Goal: Obtain resource: Download file/media

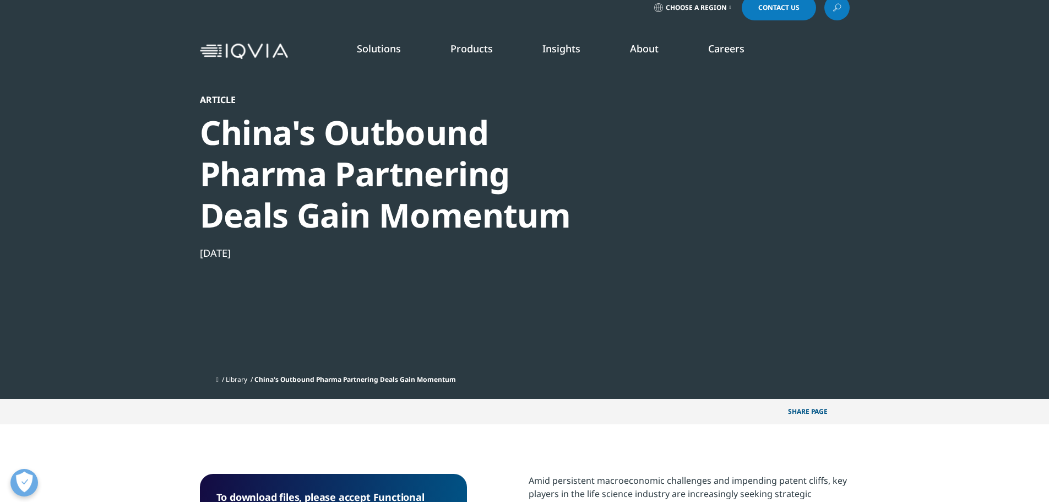
scroll to position [165, 0]
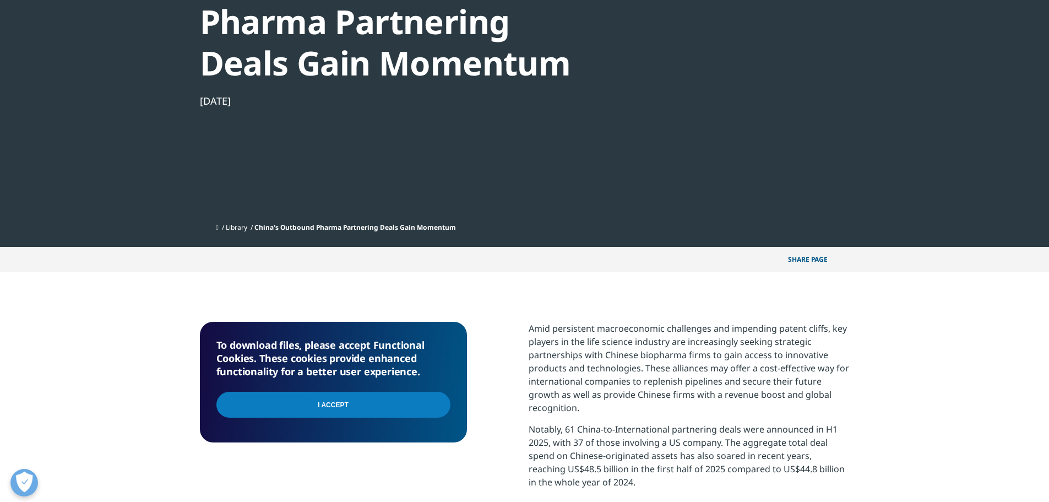
click at [391, 402] on input "I Accept" at bounding box center [333, 404] width 234 height 26
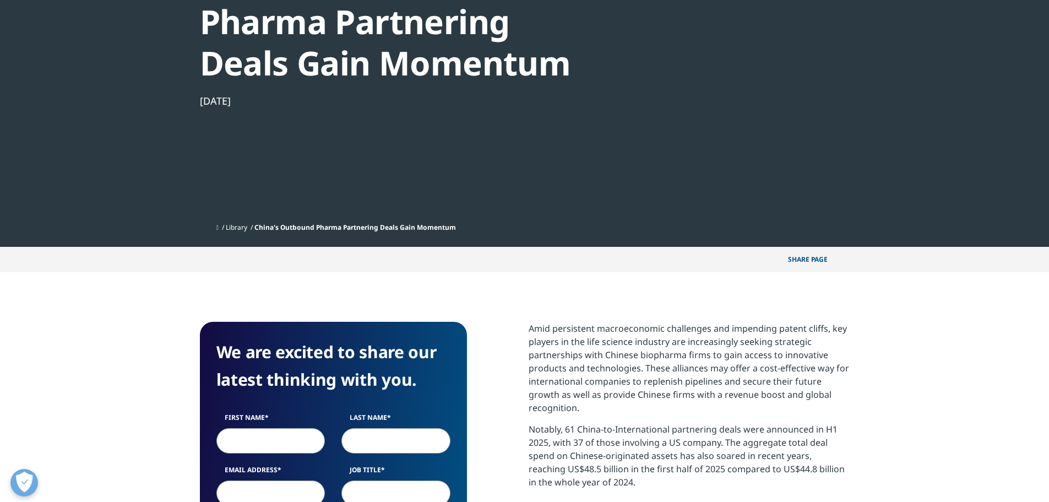
click at [704, 134] on div at bounding box center [743, 66] width 212 height 248
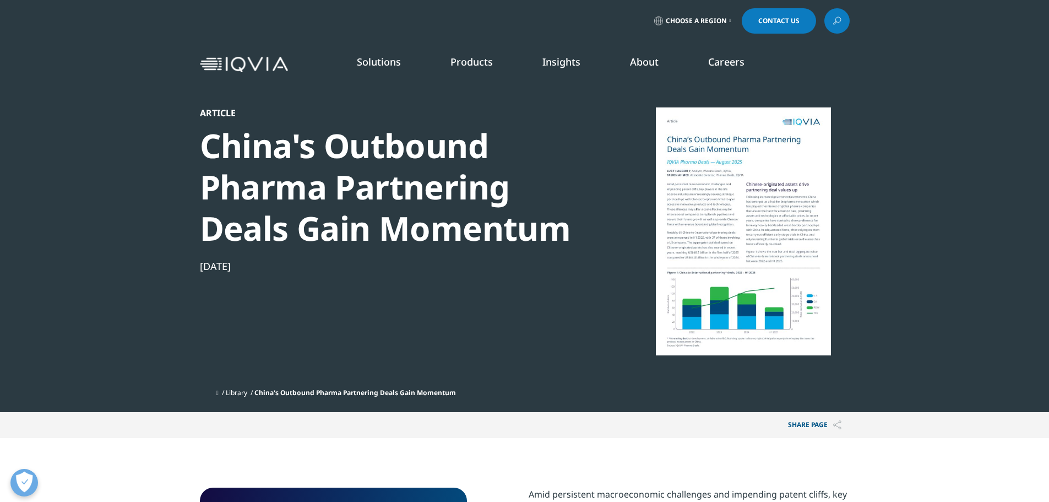
click at [721, 200] on div at bounding box center [743, 231] width 212 height 248
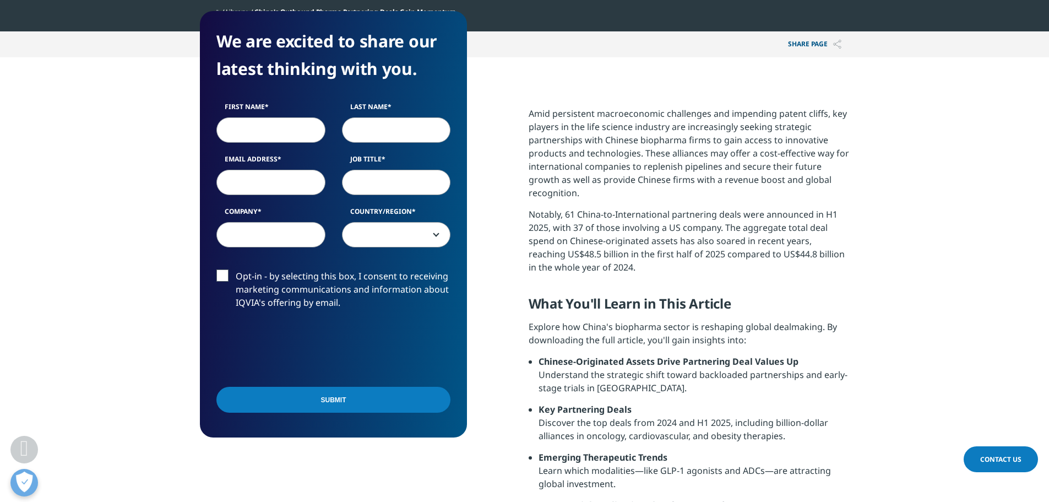
scroll to position [495, 0]
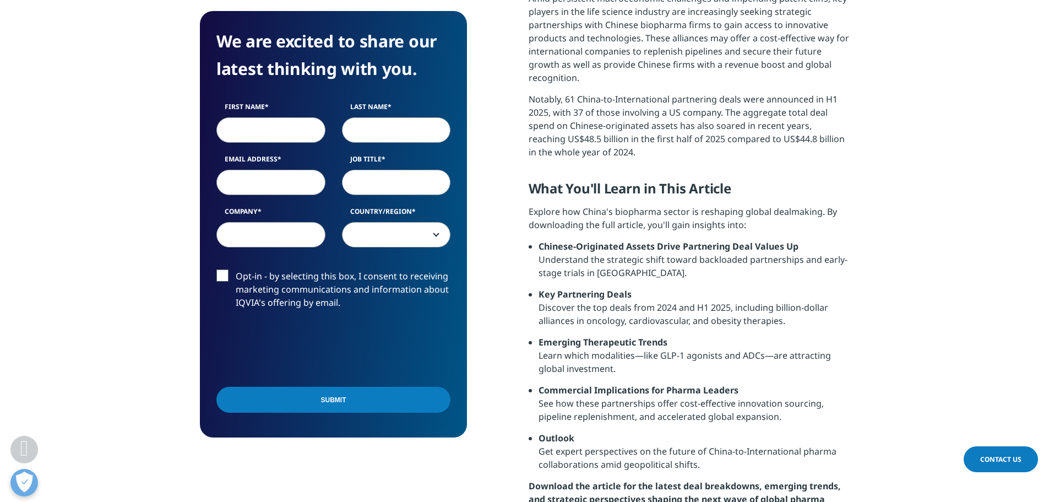
click at [284, 132] on input "First Name" at bounding box center [270, 129] width 109 height 25
type input "Nico"
type input "Schoofs"
select select "[GEOGRAPHIC_DATA]"
click at [281, 183] on input "Email Address" at bounding box center [270, 182] width 109 height 25
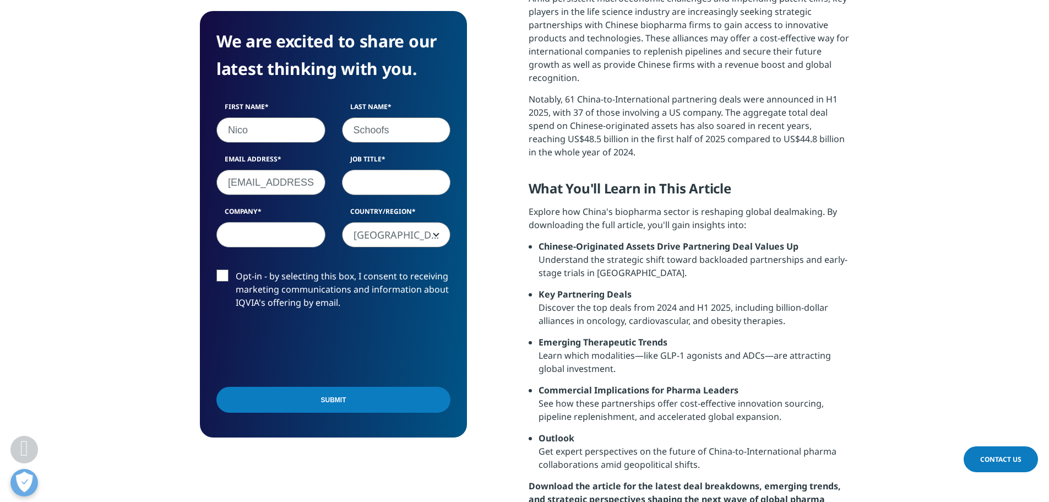
scroll to position [0, 6]
type input "nico.schoofs@tijd.be"
click at [398, 181] on input "Job Title" at bounding box center [396, 182] width 109 height 25
type input "journalist"
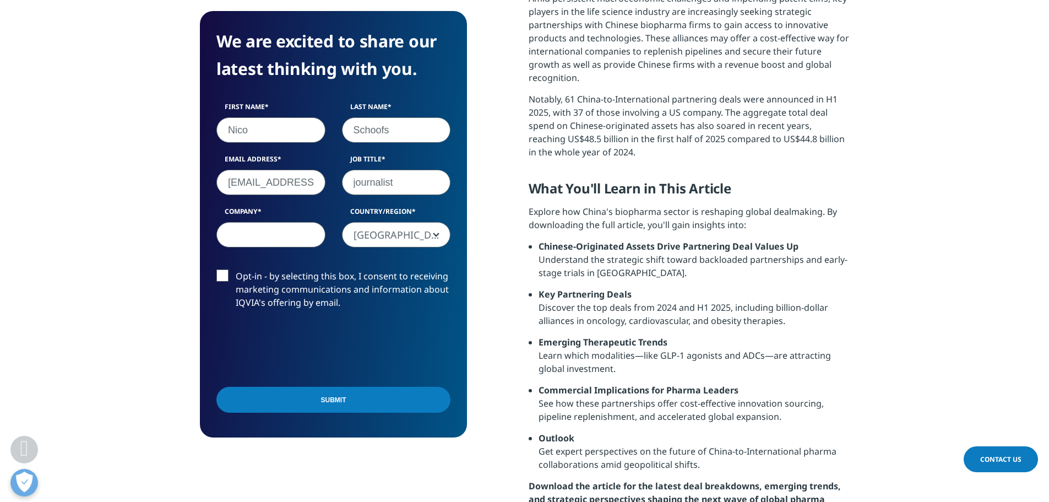
click at [285, 232] on input "Company" at bounding box center [270, 234] width 109 height 25
type input "mediafin"
click at [227, 273] on label "Opt-in - by selecting this box, I consent to receiving marketing communications…" at bounding box center [333, 292] width 234 height 46
click at [236, 269] on input "Opt-in - by selecting this box, I consent to receiving marketing communications…" at bounding box center [236, 269] width 0 height 0
click at [314, 398] on input "Submit" at bounding box center [333, 399] width 234 height 26
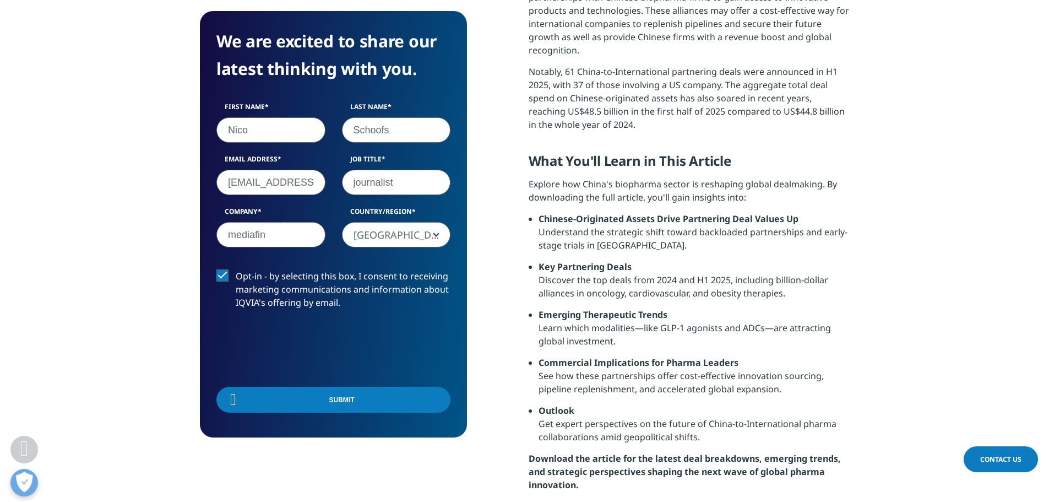
scroll to position [86, 267]
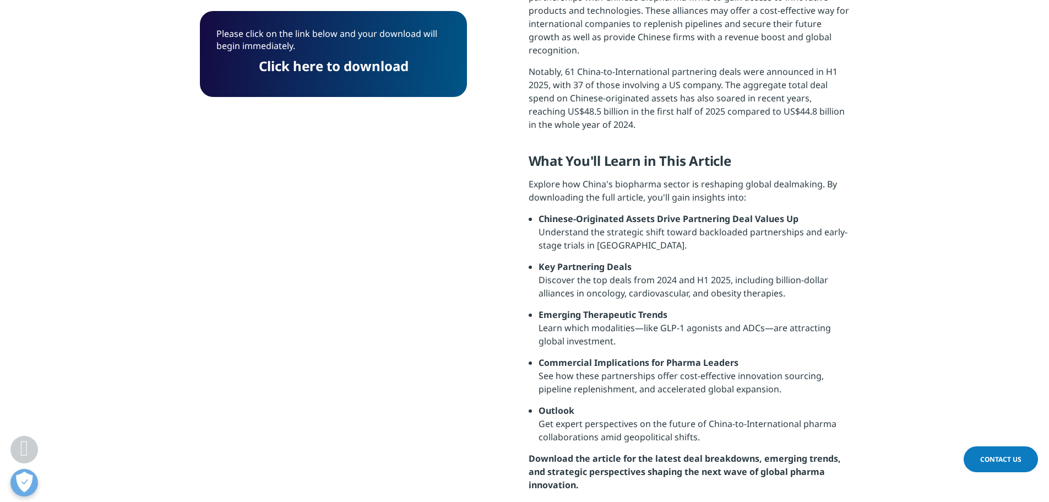
click at [331, 63] on link "Click here to download" at bounding box center [334, 66] width 150 height 18
